Goal: Navigation & Orientation: Find specific page/section

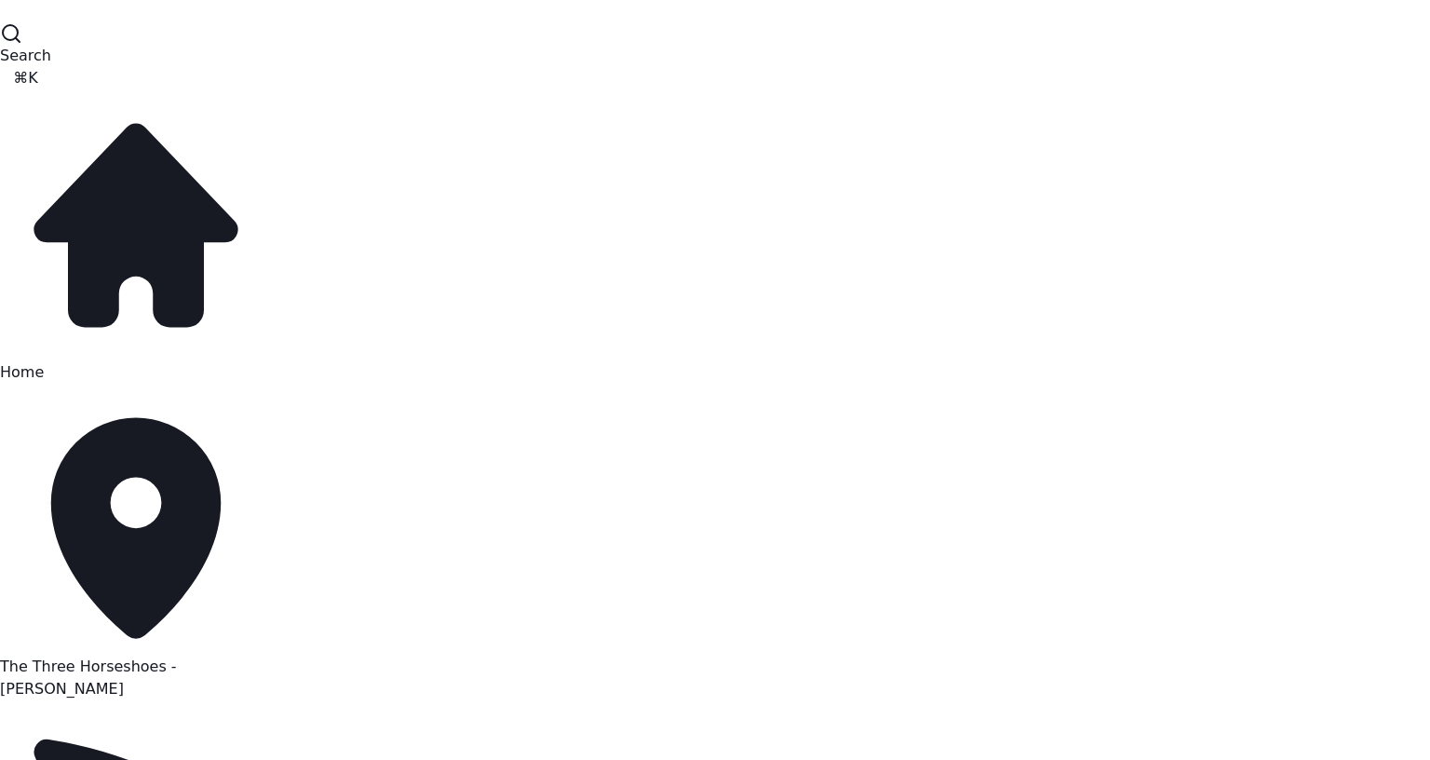
scroll to position [399, 0]
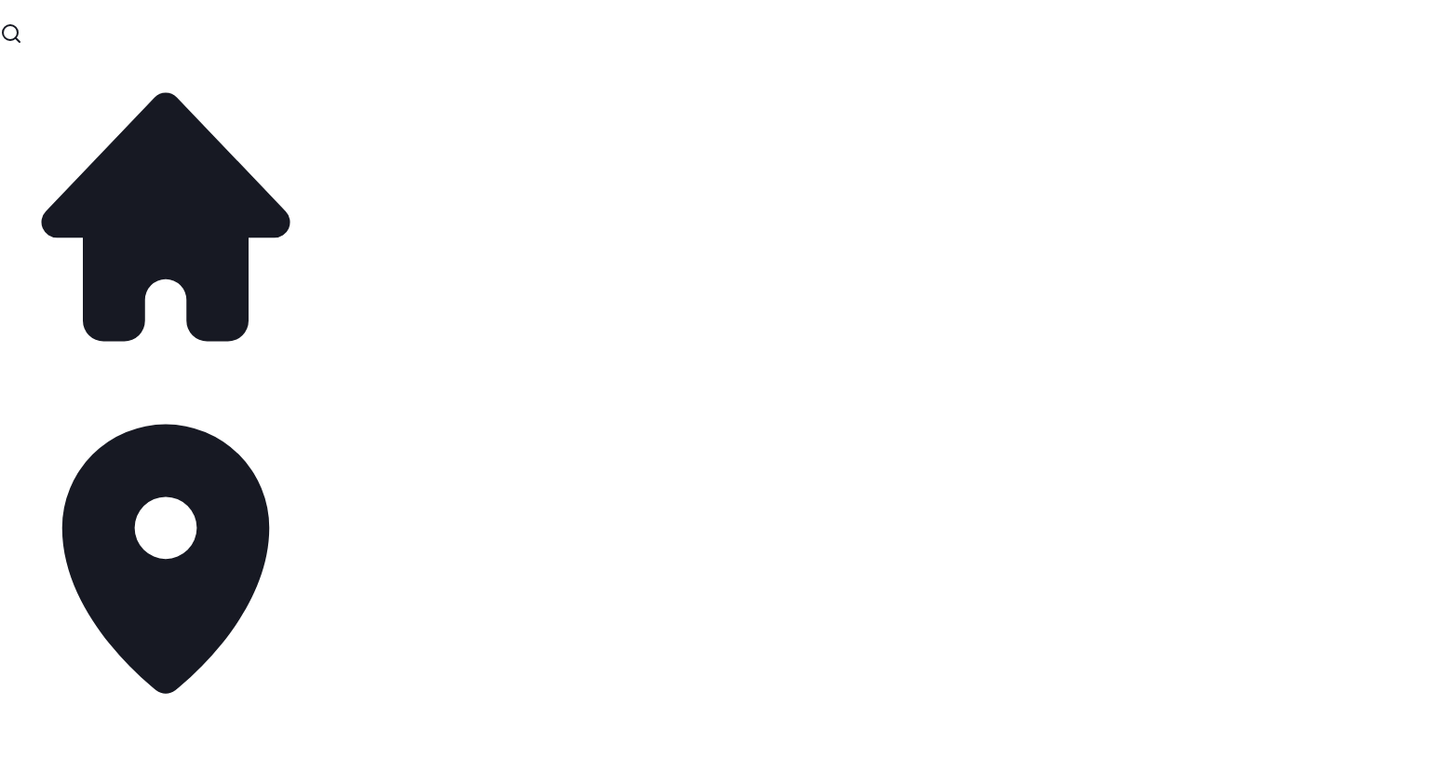
scroll to position [186, 0]
